Goal: Navigation & Orientation: Find specific page/section

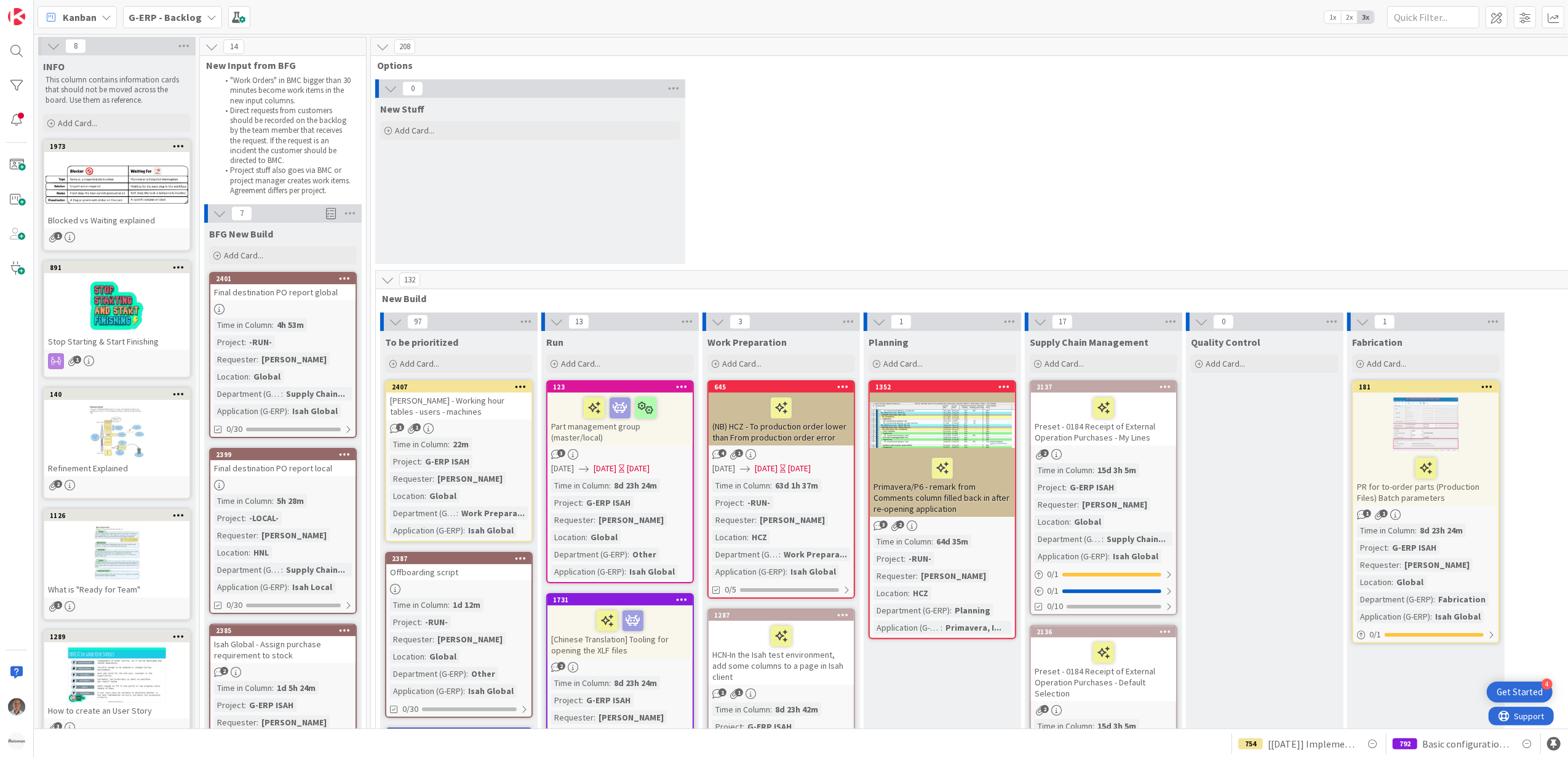
click at [189, 4] on div "Kanban G-ERP - Backlog 1x 2x 3x" at bounding box center [801, 17] width 1535 height 34
click at [189, 15] on b "G-ERP - Backlog" at bounding box center [165, 17] width 73 height 12
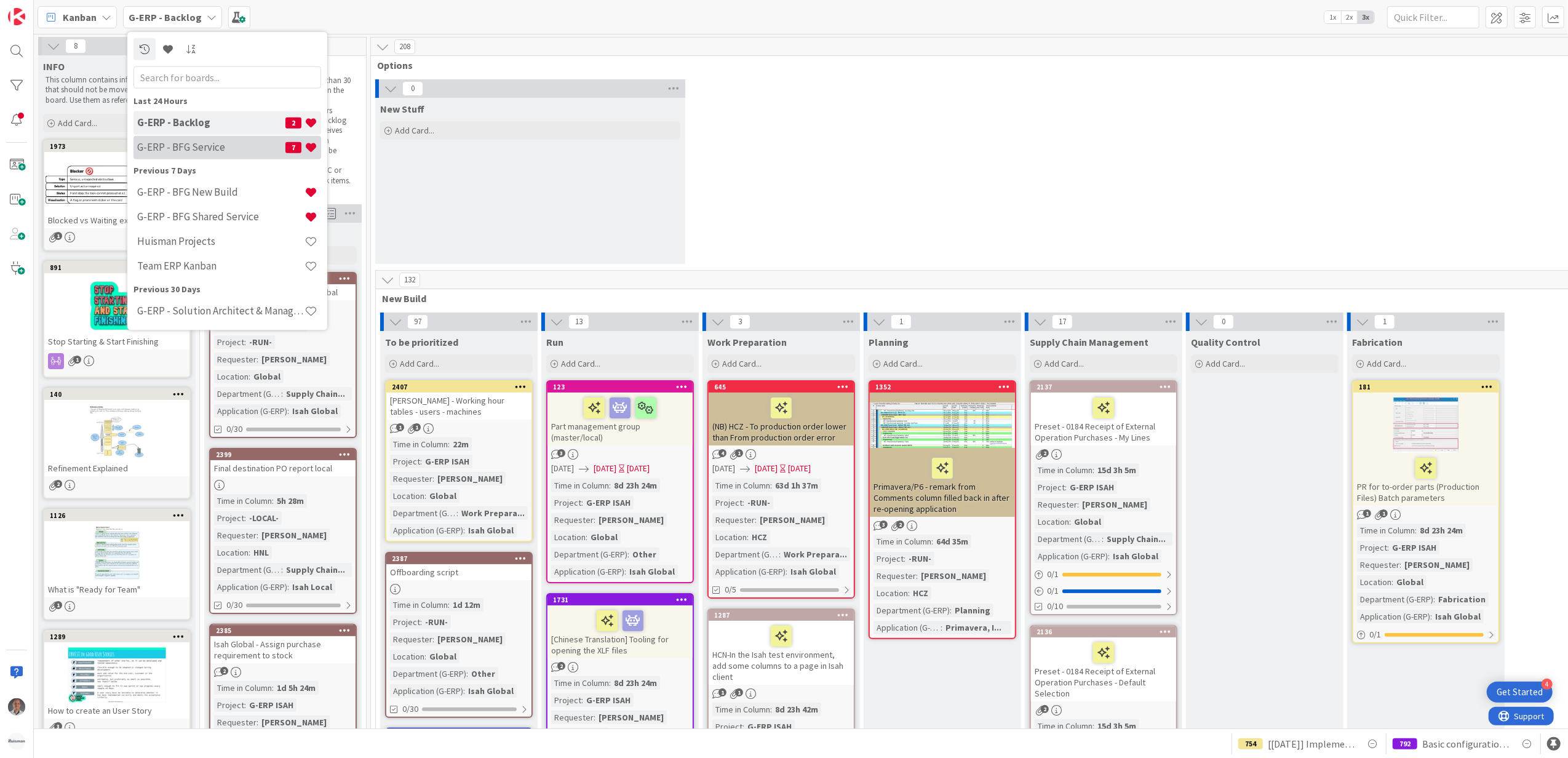
click at [223, 141] on h4 "G-ERP - BFG Service" at bounding box center [211, 147] width 148 height 12
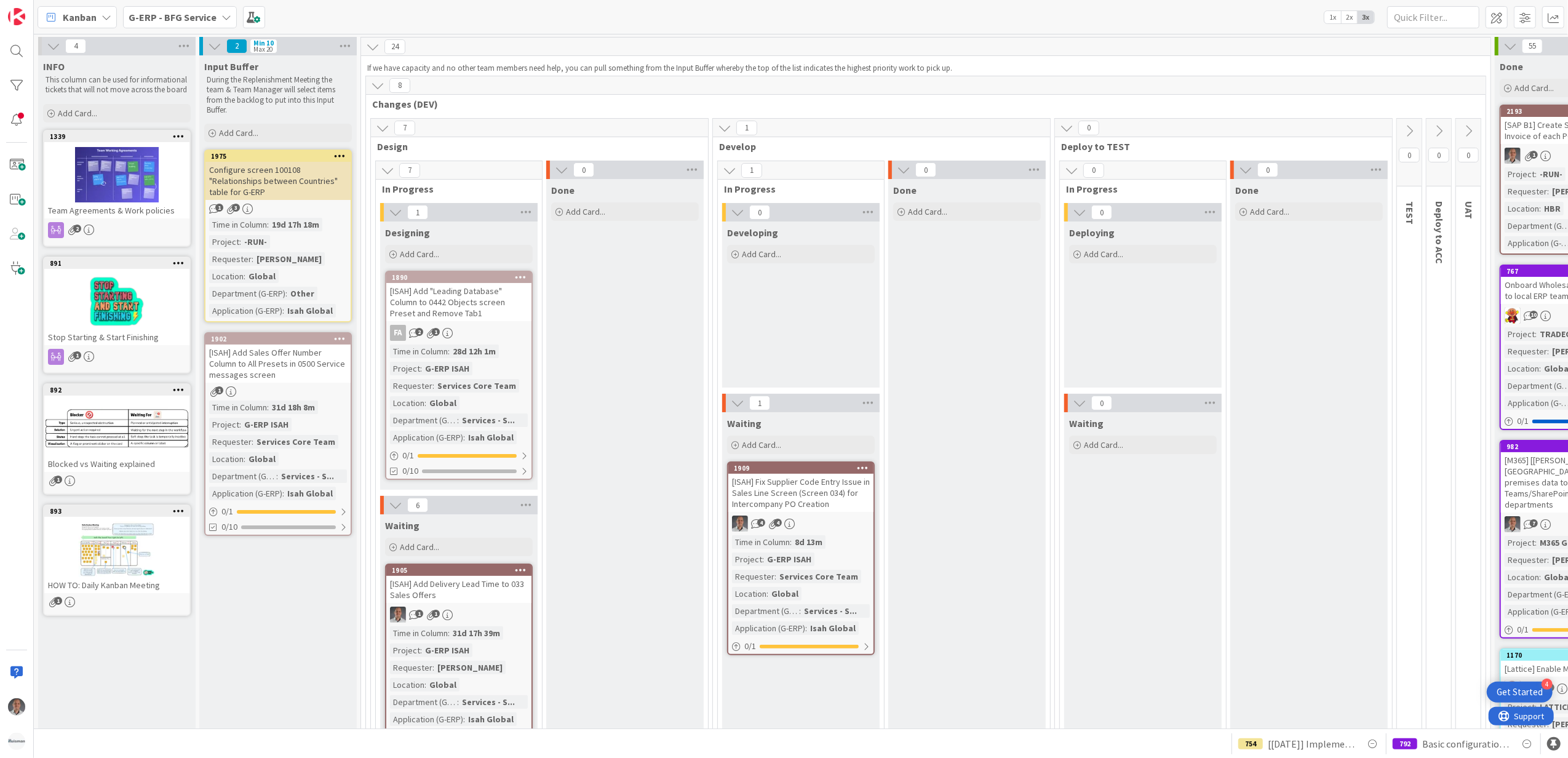
click at [207, 15] on b "G-ERP - BFG Service" at bounding box center [172, 17] width 88 height 12
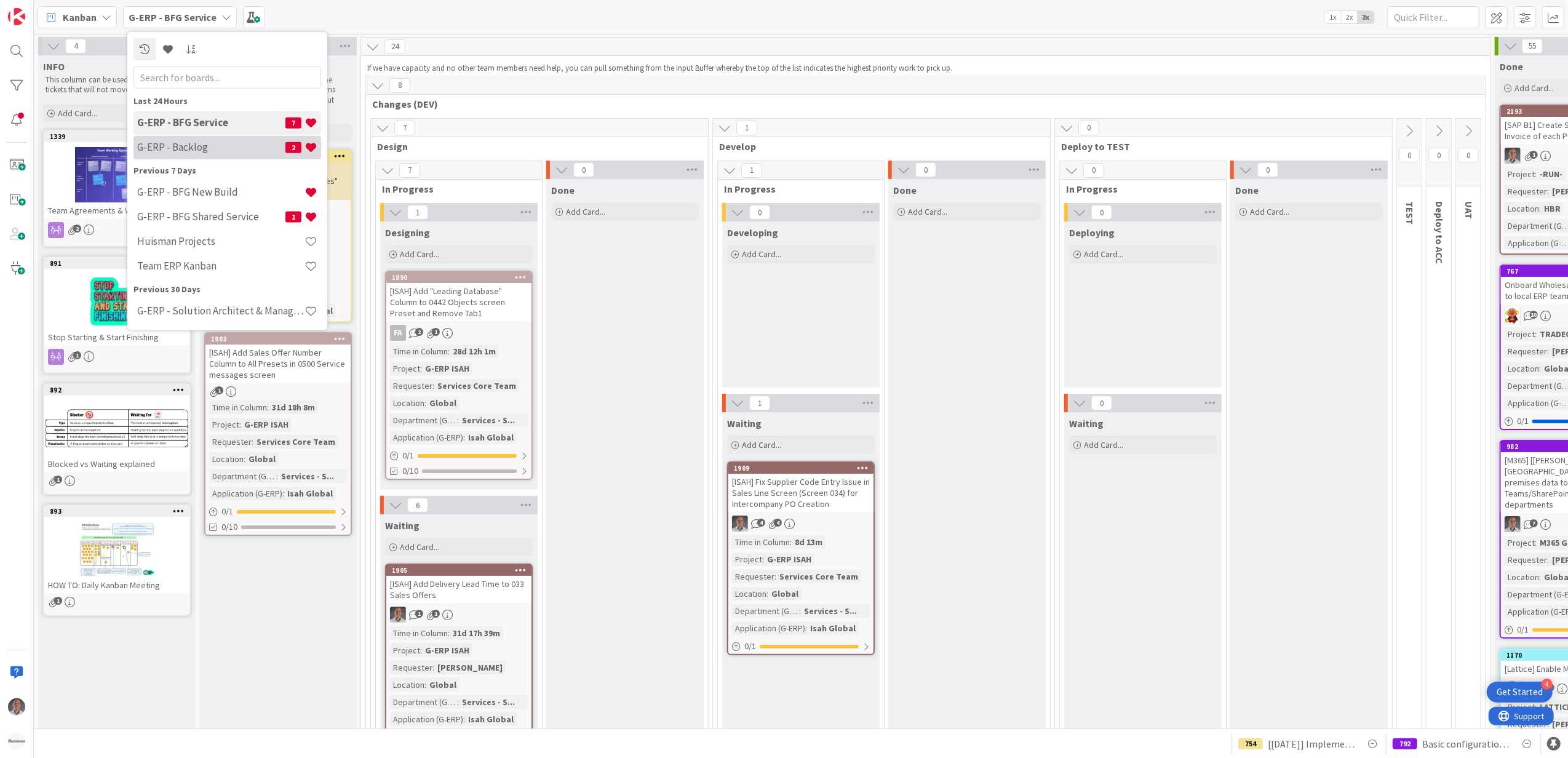
click at [223, 136] on div "G-ERP - Backlog 2" at bounding box center [227, 147] width 188 height 23
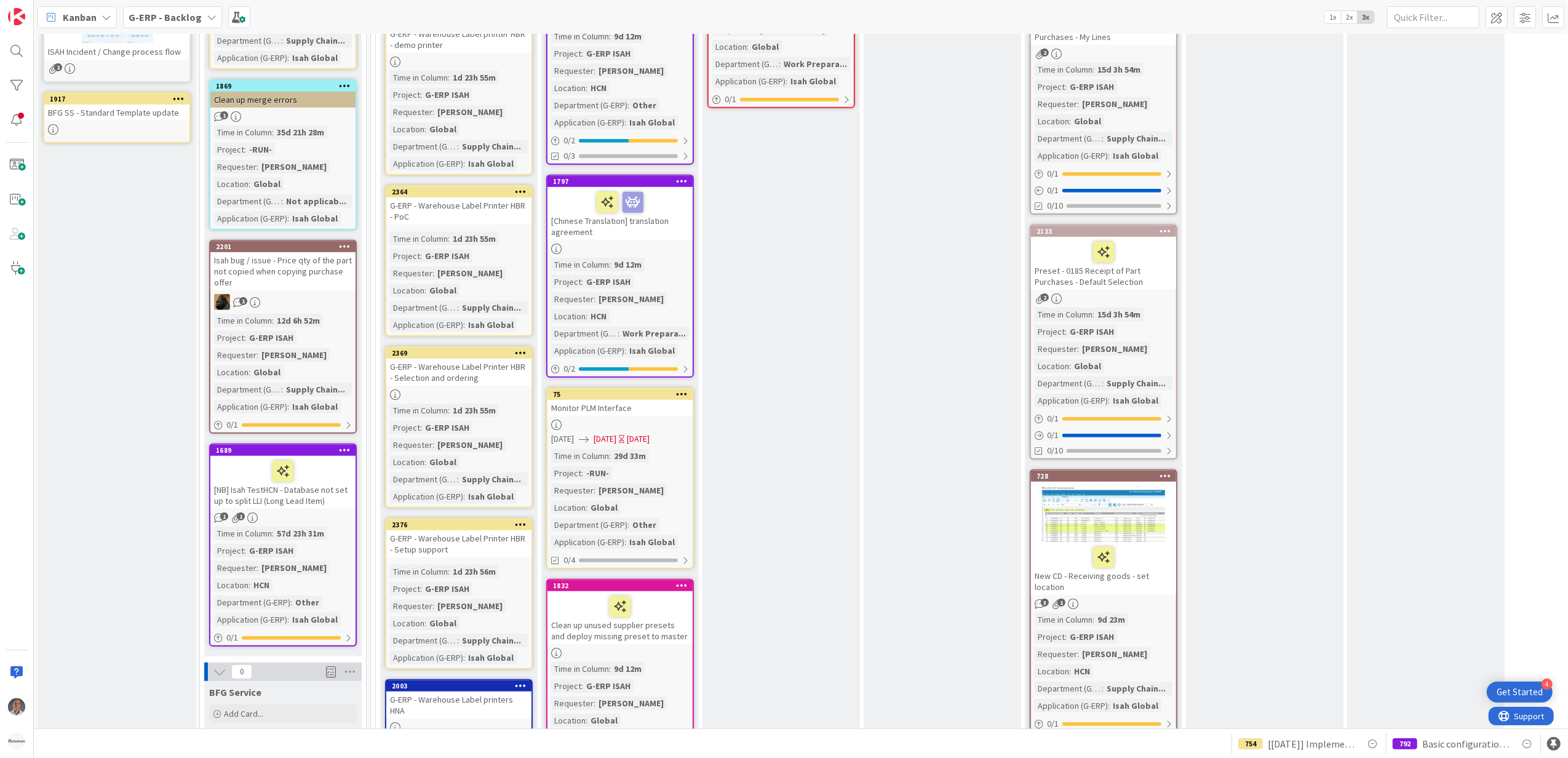
scroll to position [902, 0]
